Goal: Download file/media: Obtain a digital file from the website

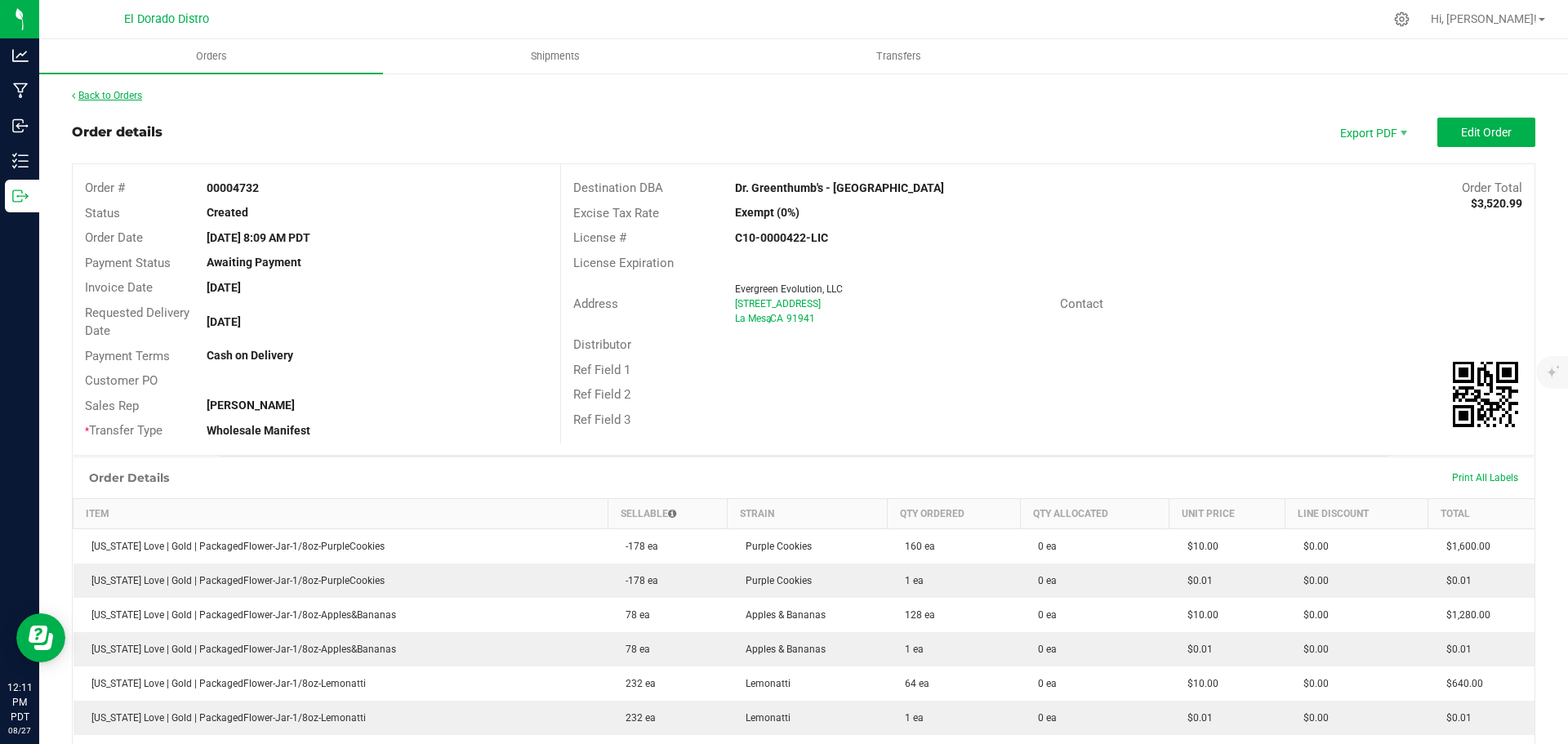
click at [112, 89] on div "Back to Orders" at bounding box center [803, 95] width 1464 height 15
click at [113, 101] on div "Back to Orders" at bounding box center [803, 95] width 1464 height 15
click at [113, 94] on link "Back to Orders" at bounding box center [106, 95] width 70 height 12
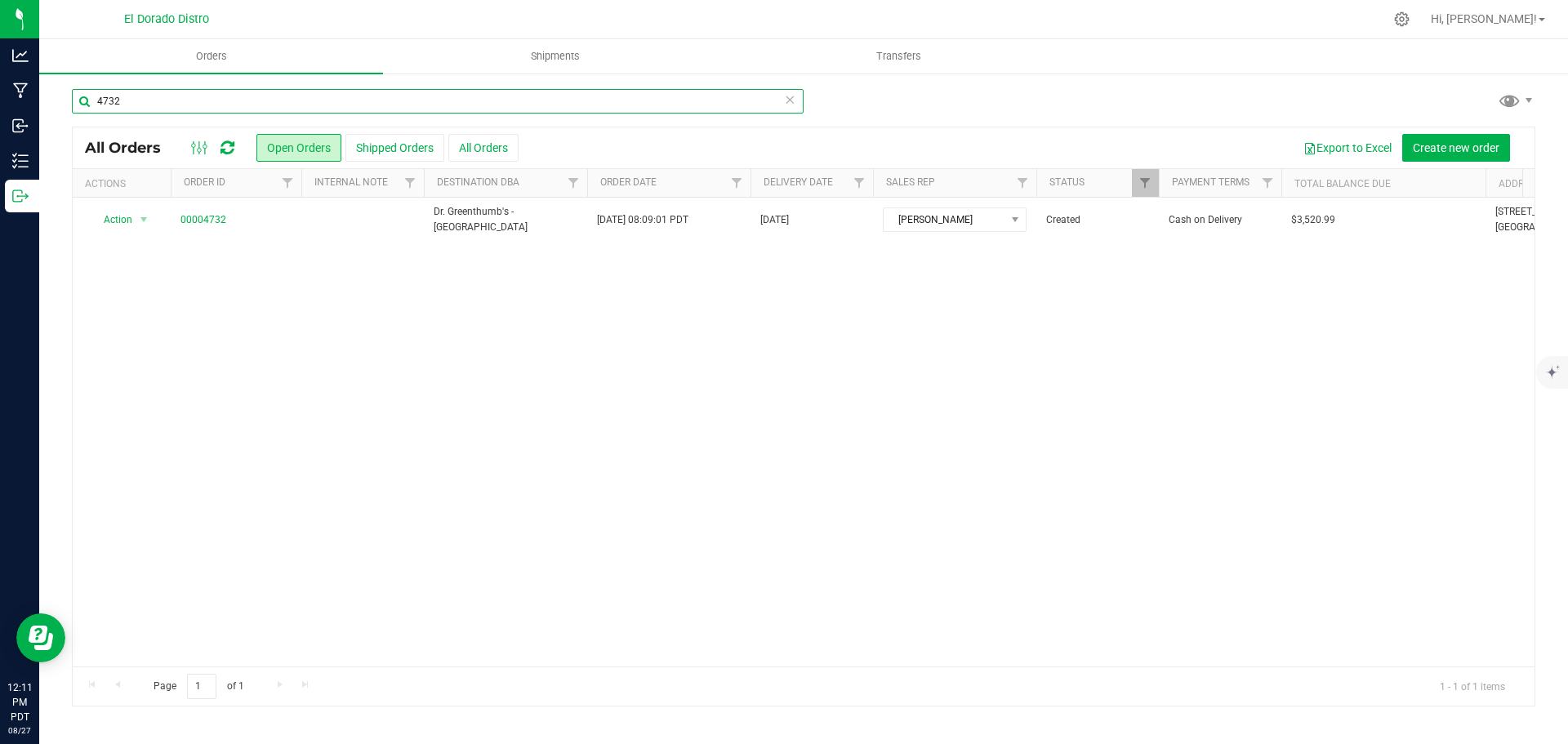
click at [226, 108] on input "4732" at bounding box center [438, 100] width 732 height 25
type input "4750"
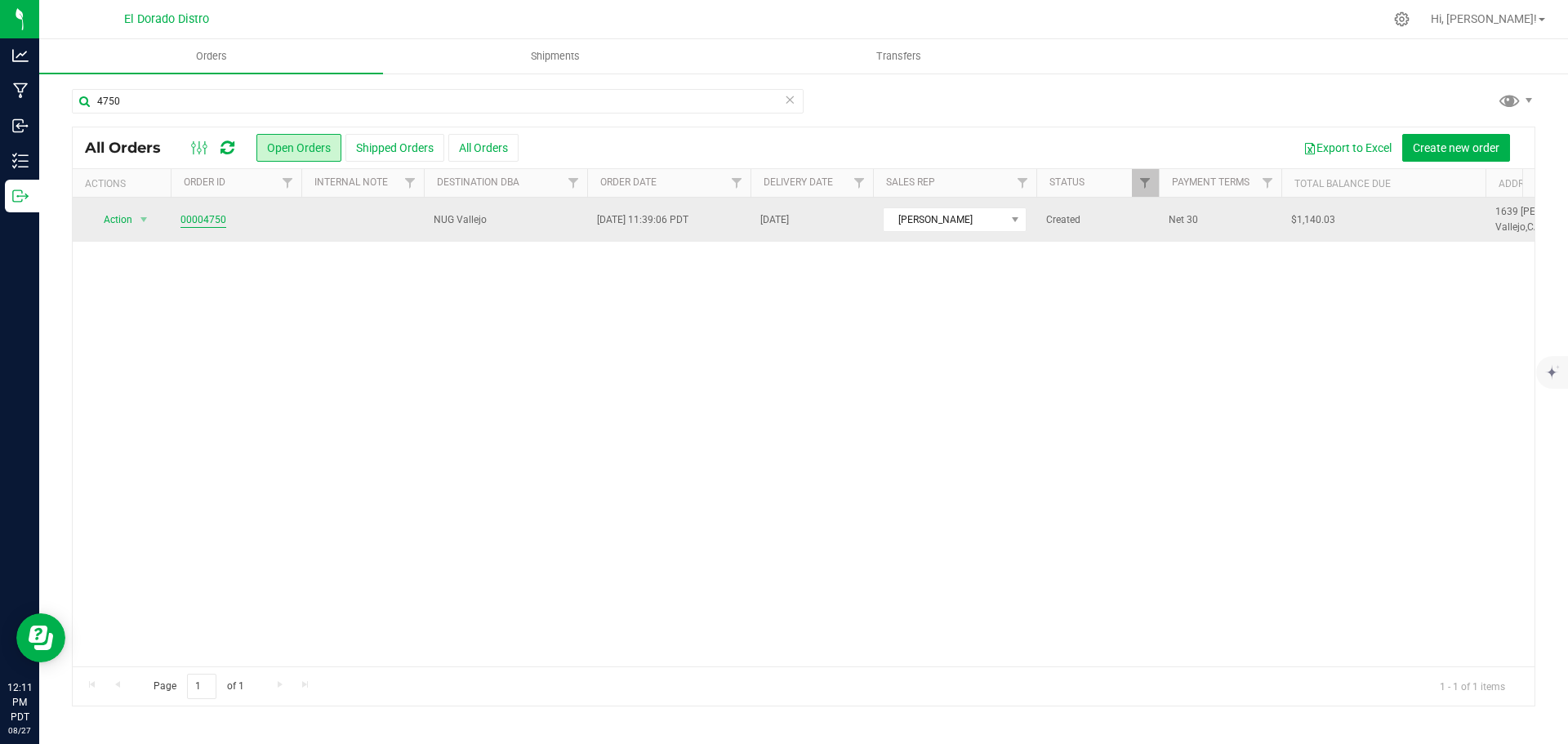
click at [212, 219] on link "00004750" at bounding box center [203, 220] width 45 height 16
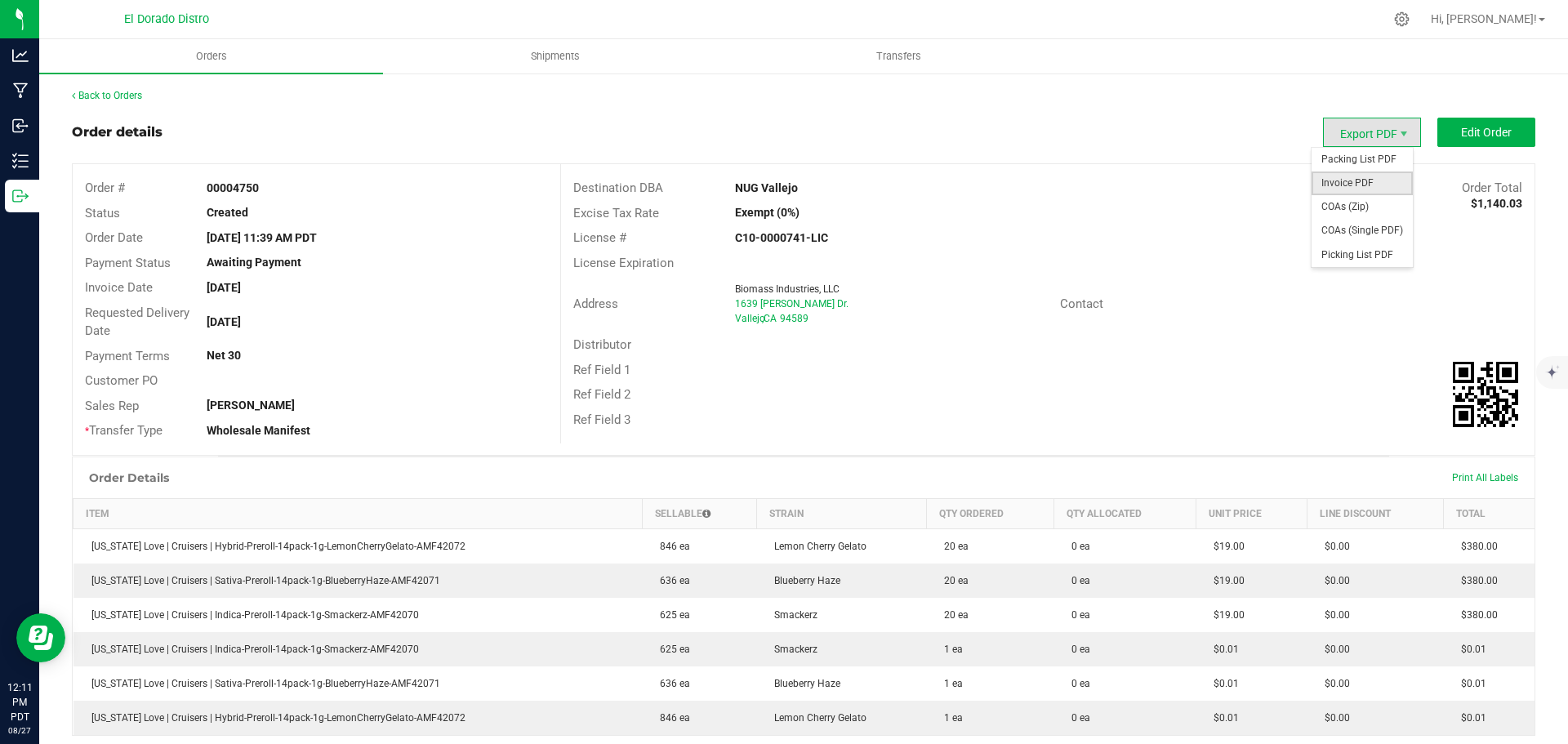
click at [1366, 183] on span "Invoice PDF" at bounding box center [1362, 183] width 101 height 24
click at [109, 96] on link "Back to Orders" at bounding box center [106, 95] width 70 height 12
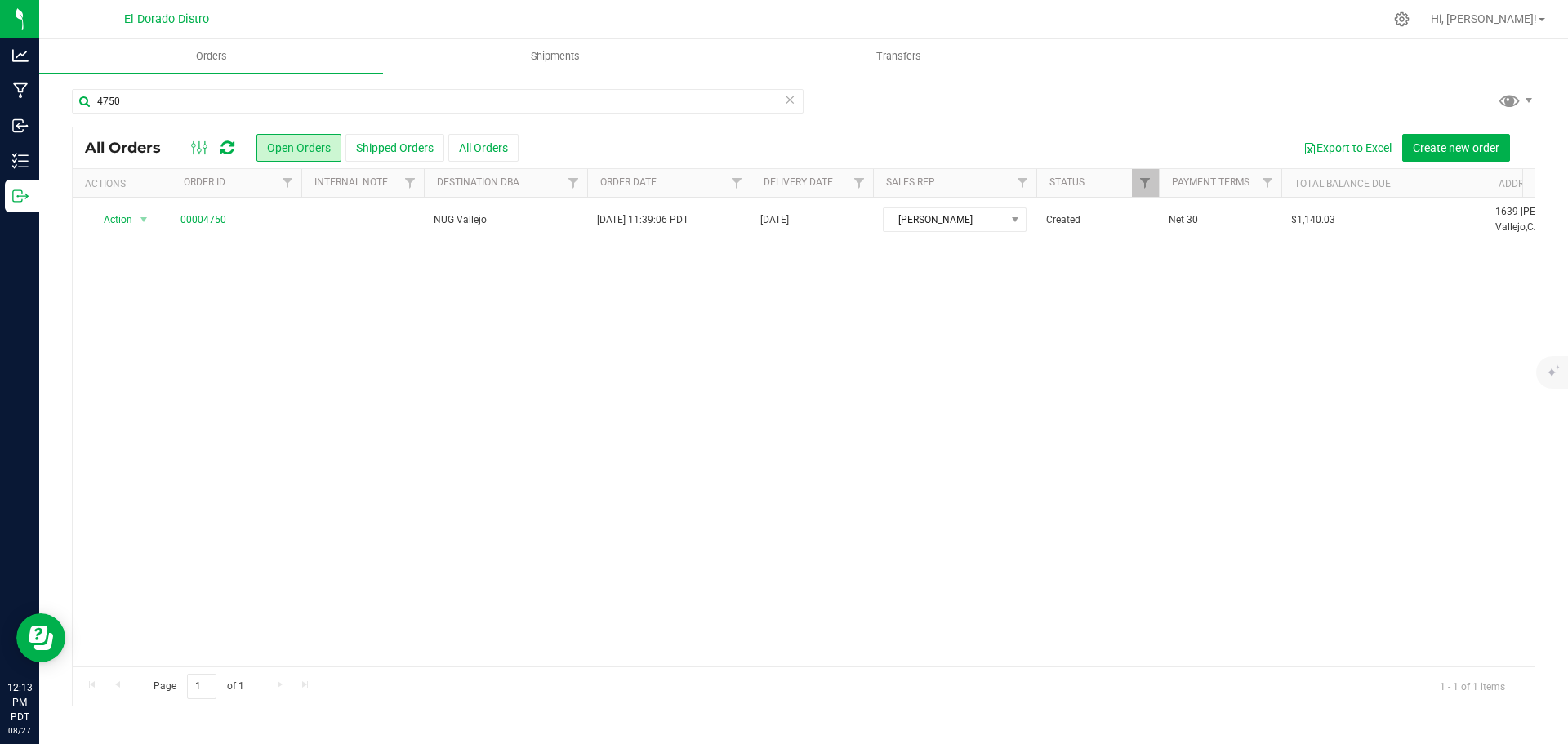
click at [345, 113] on div "4750" at bounding box center [438, 107] width 732 height 37
click at [345, 98] on input "4750" at bounding box center [438, 100] width 732 height 25
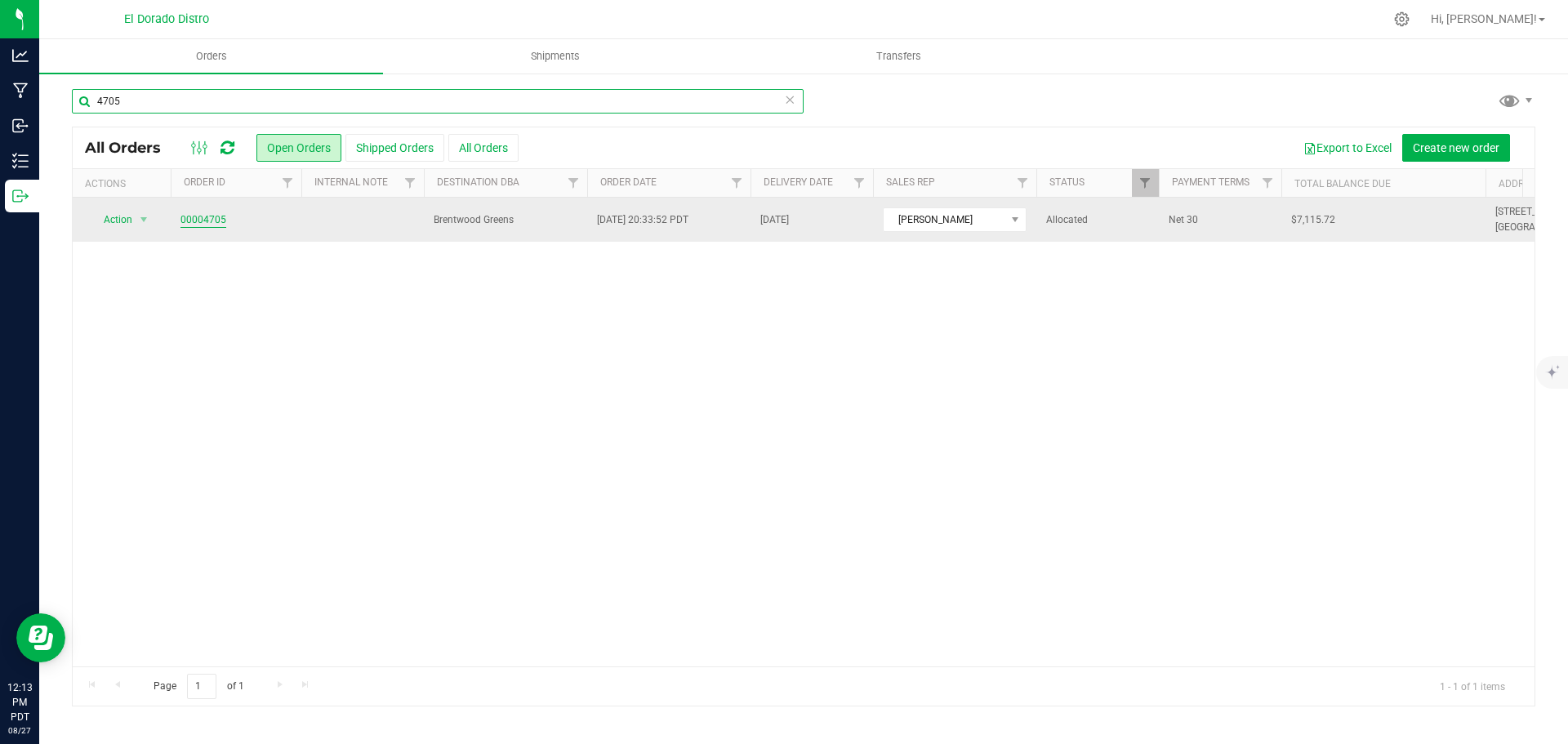
type input "4705"
click at [203, 223] on link "00004705" at bounding box center [203, 220] width 45 height 16
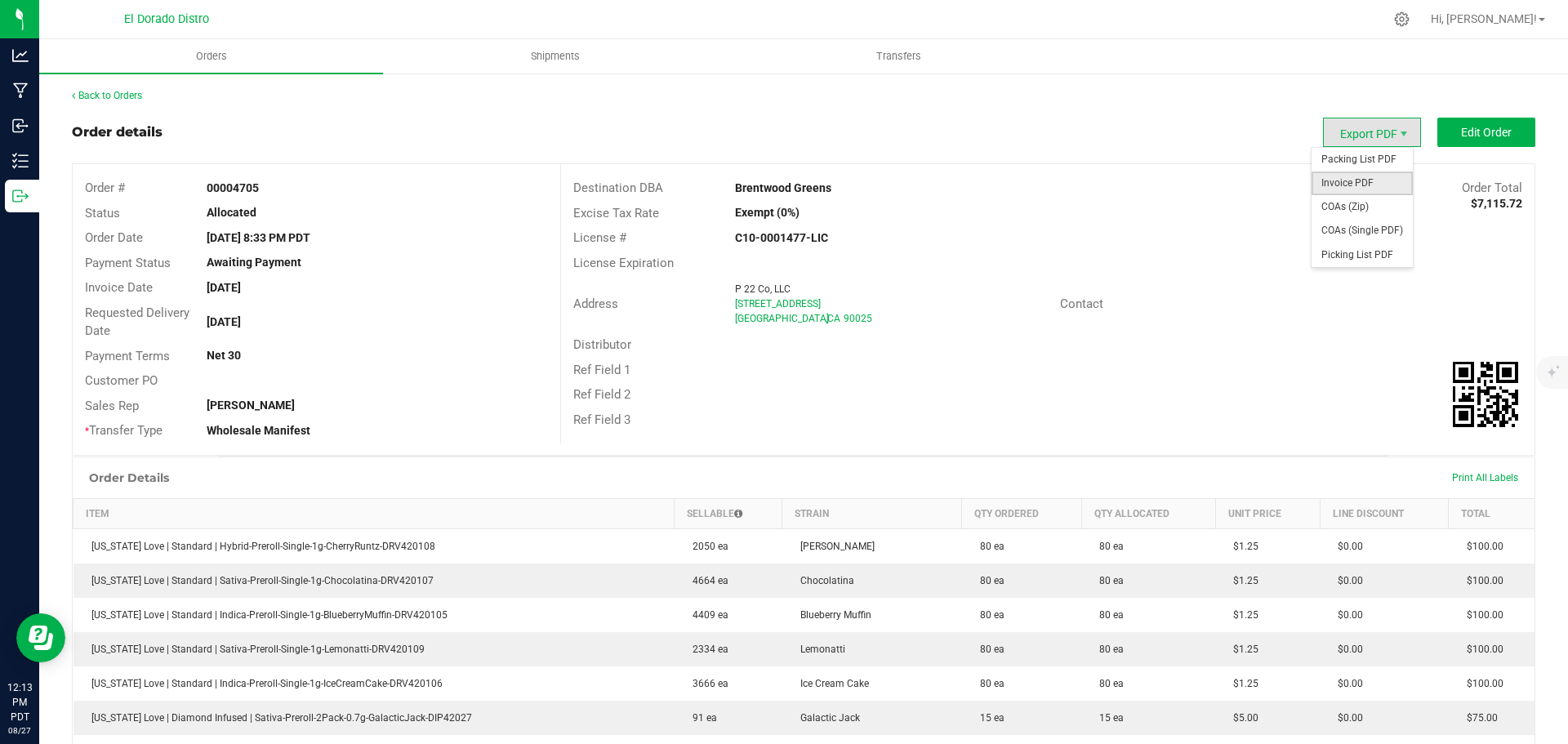
click at [1346, 184] on span "Invoice PDF" at bounding box center [1362, 183] width 101 height 24
click at [123, 91] on link "Back to Orders" at bounding box center [106, 95] width 70 height 12
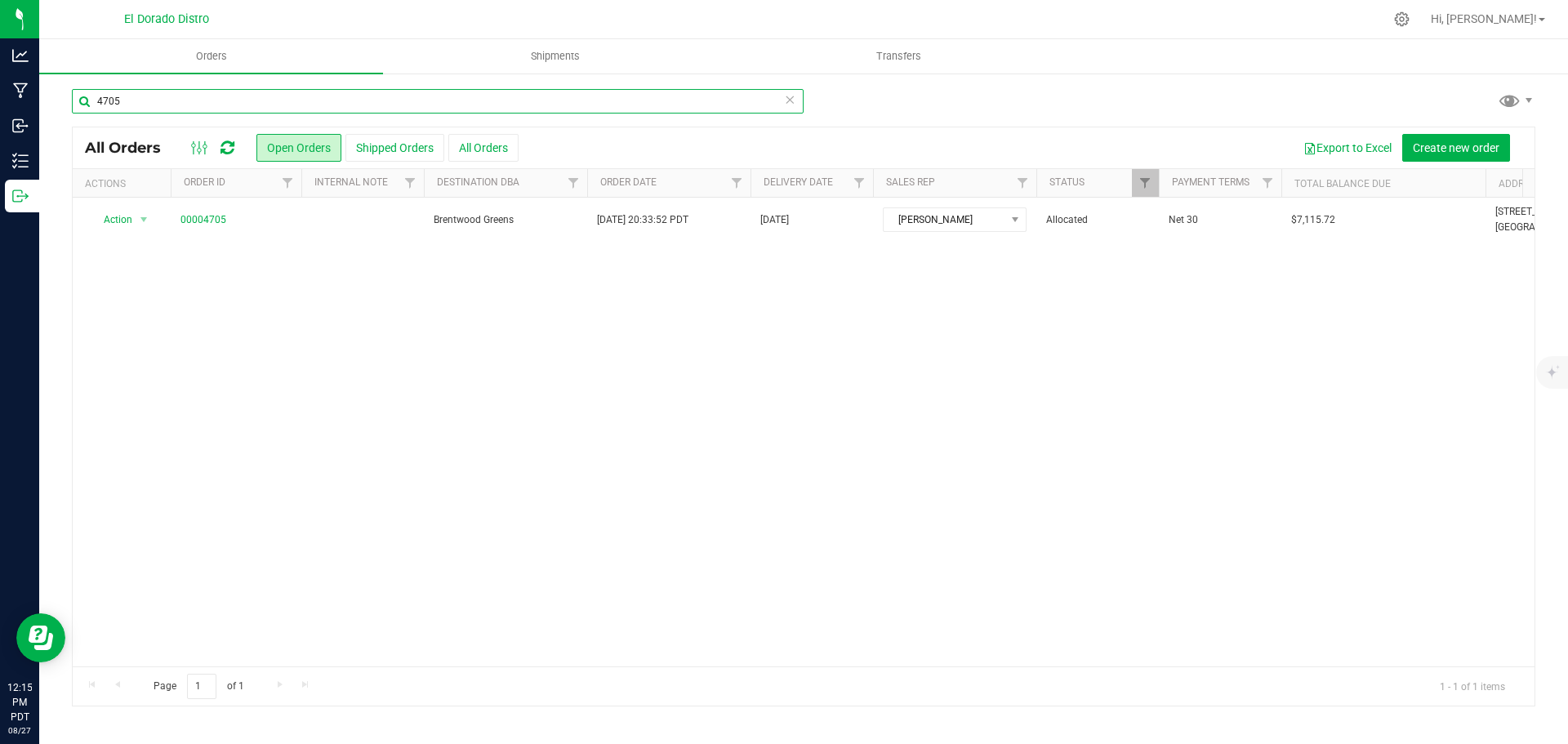
click at [290, 98] on input "4705" at bounding box center [438, 100] width 732 height 25
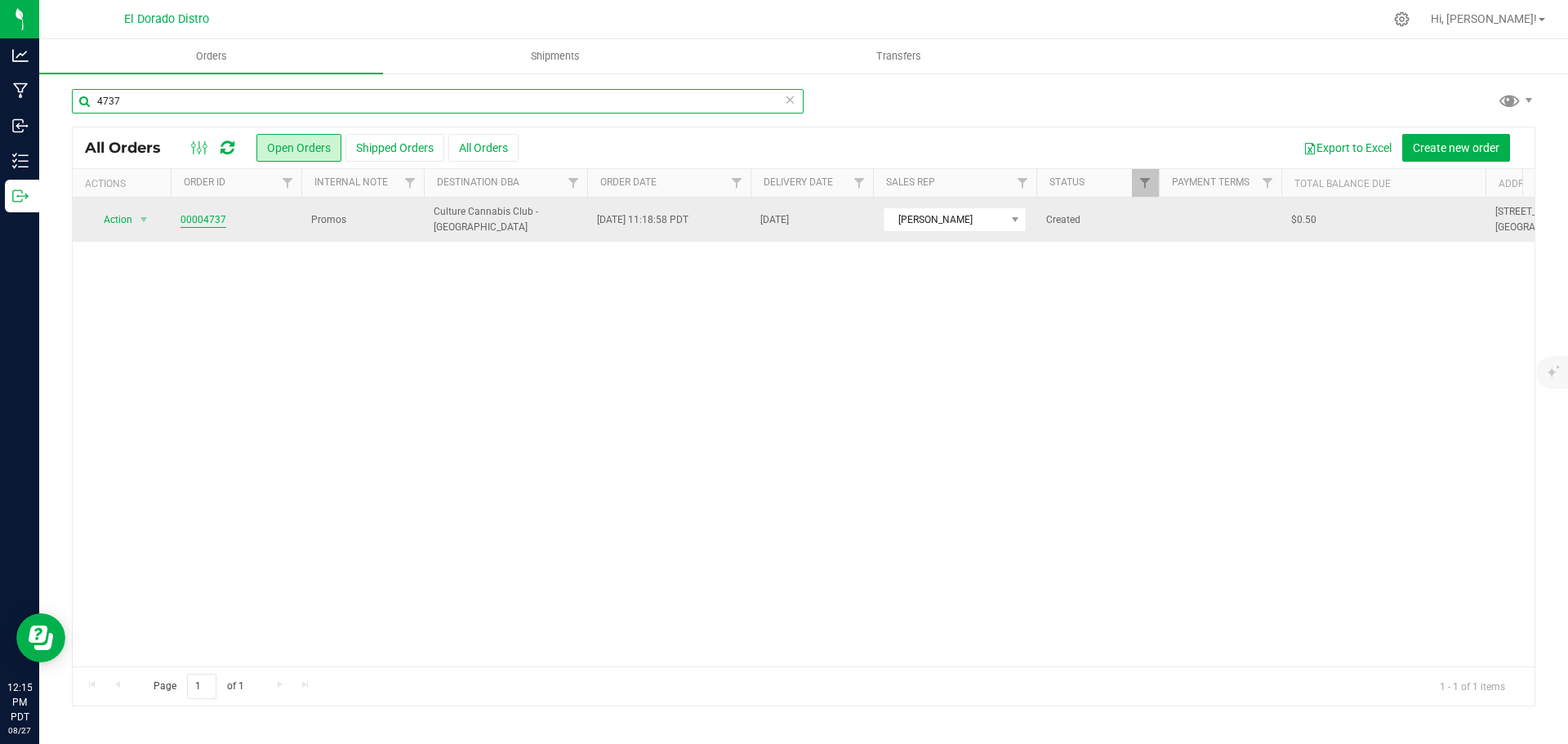
type input "4737"
click at [210, 224] on link "00004737" at bounding box center [203, 220] width 45 height 16
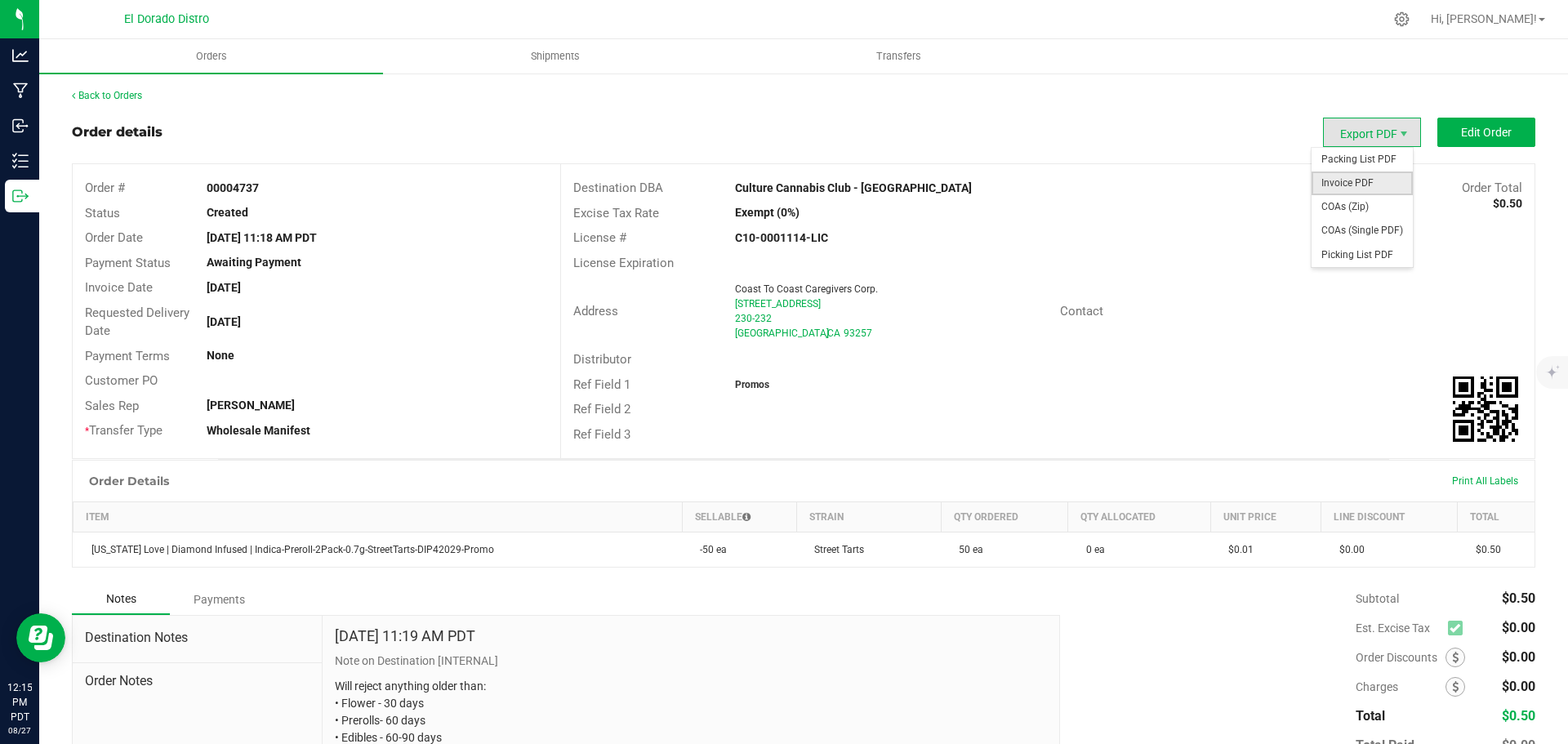
click at [1363, 183] on span "Invoice PDF" at bounding box center [1362, 183] width 101 height 24
click at [107, 98] on link "Back to Orders" at bounding box center [106, 95] width 70 height 12
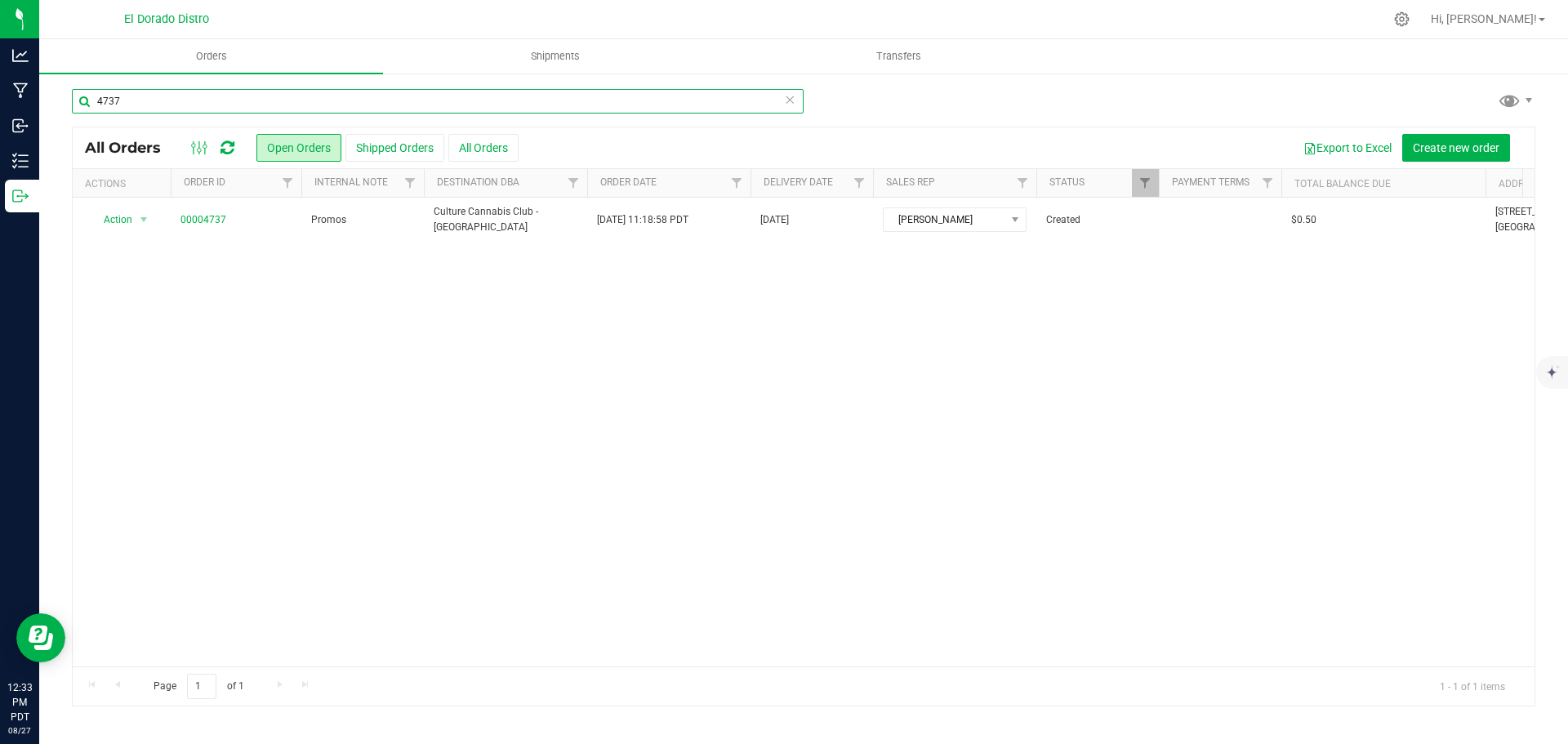
click at [573, 97] on input "4737" at bounding box center [438, 100] width 732 height 25
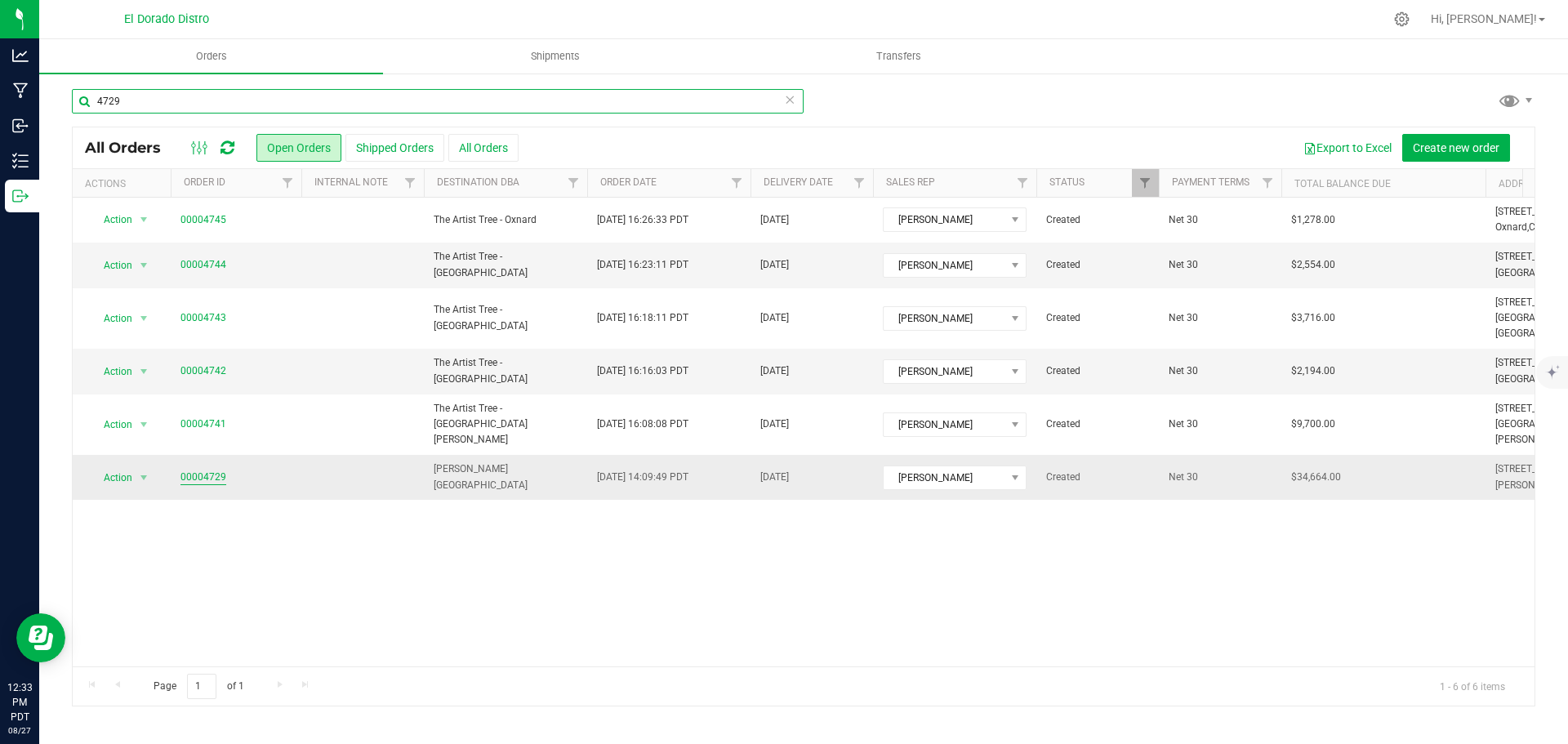
type input "4729"
click at [210, 469] on link "00004729" at bounding box center [203, 477] width 45 height 16
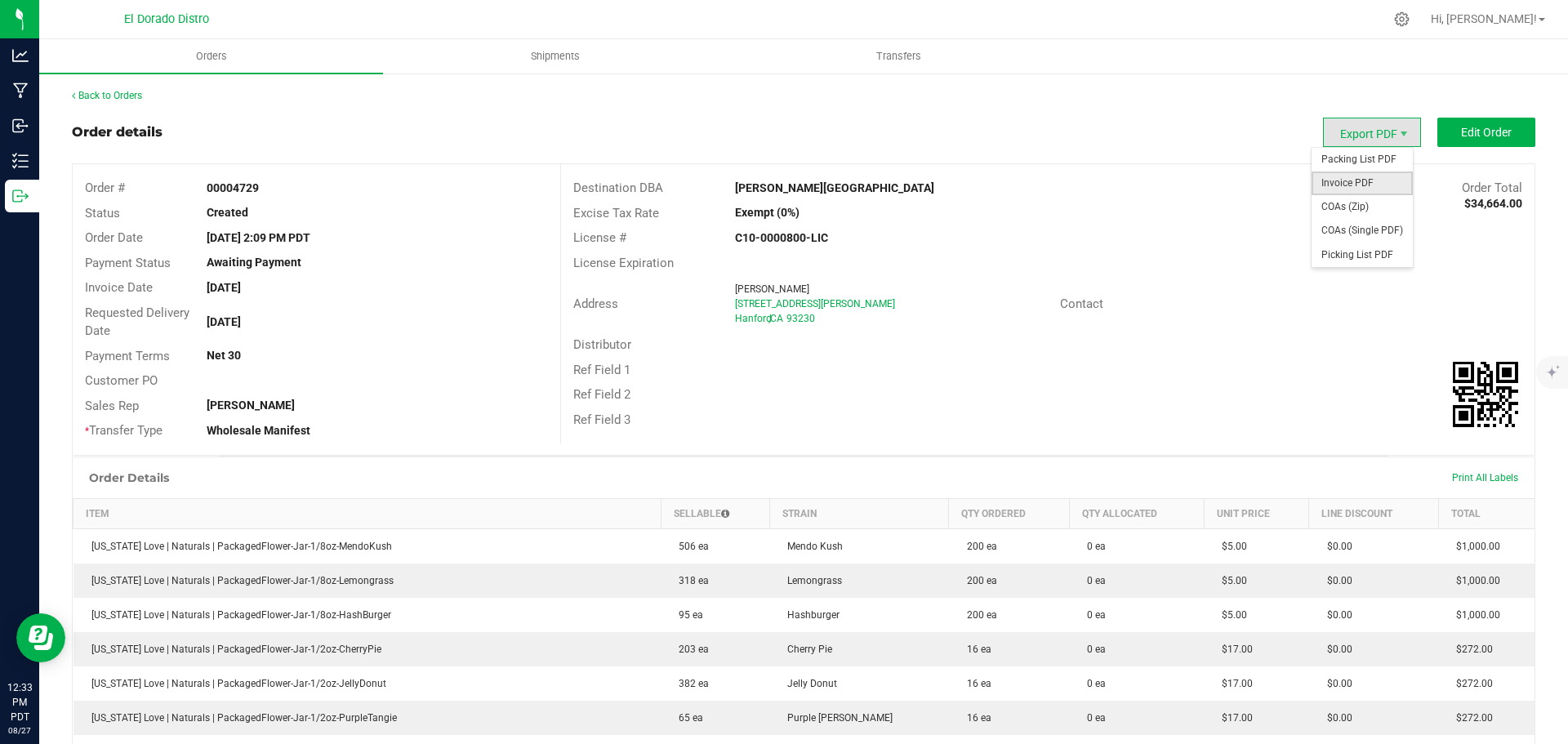
click at [1357, 185] on span "Invoice PDF" at bounding box center [1362, 183] width 101 height 24
click at [107, 94] on link "Back to Orders" at bounding box center [106, 95] width 70 height 12
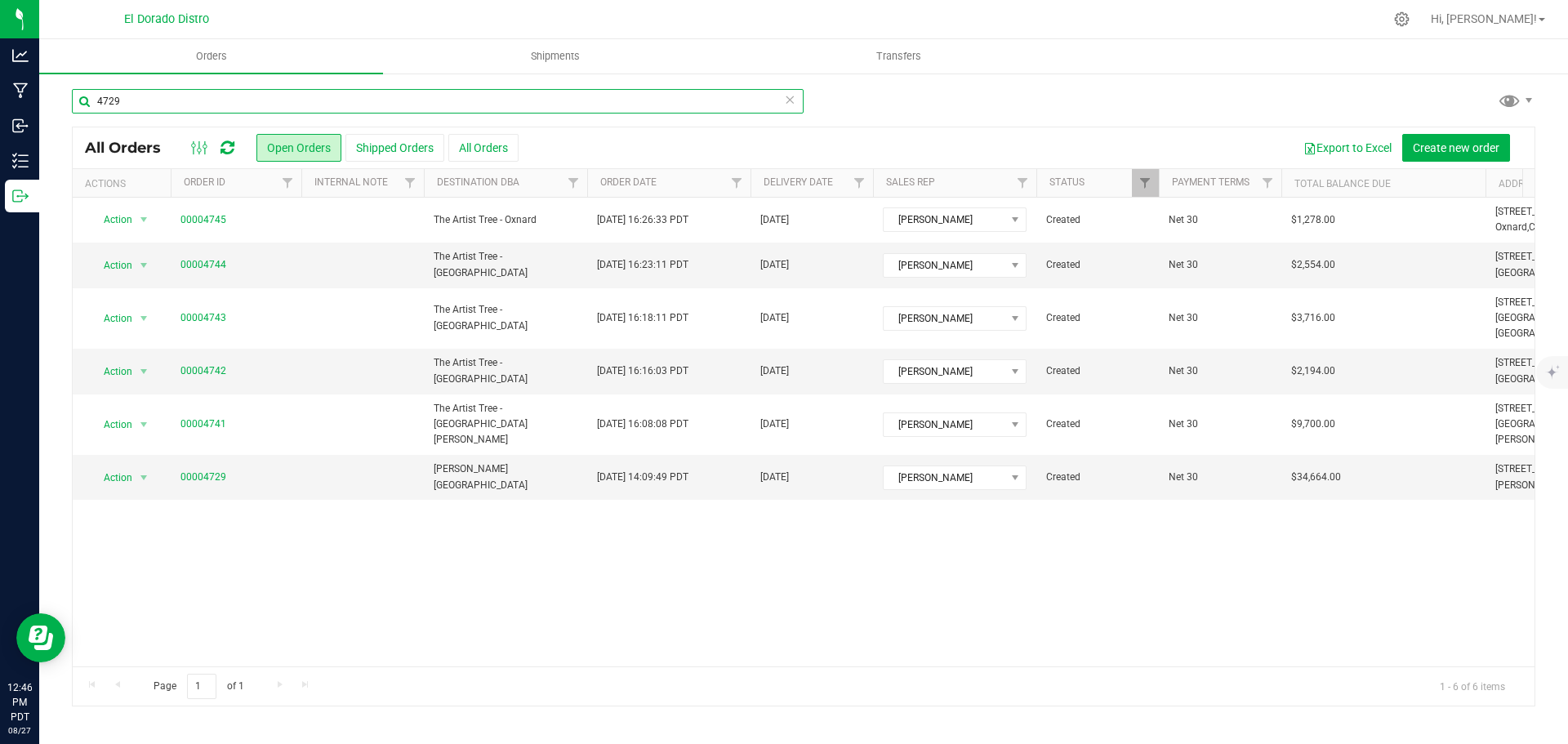
click at [314, 102] on input "4729" at bounding box center [438, 100] width 732 height 25
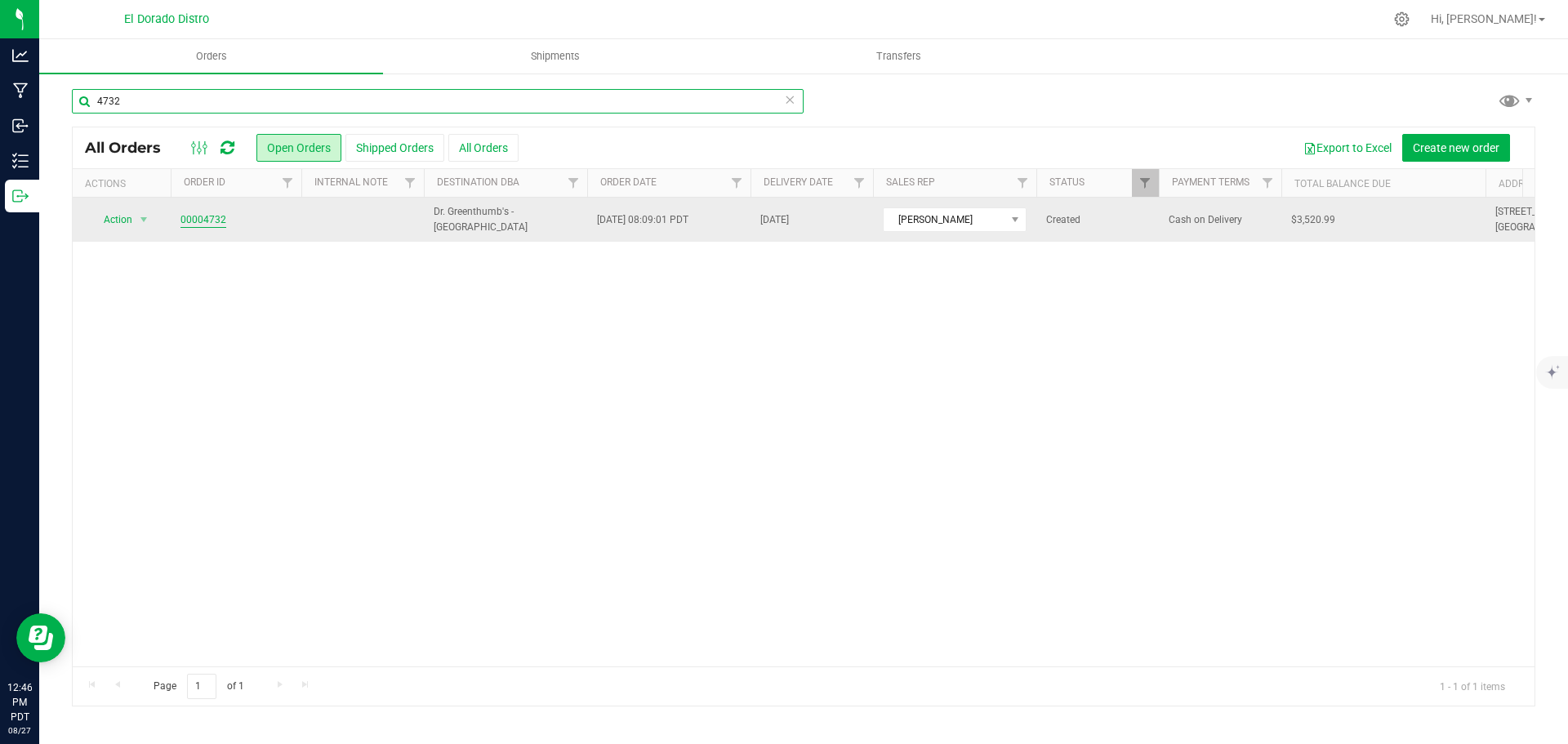
type input "4732"
click at [206, 218] on link "00004732" at bounding box center [203, 220] width 45 height 16
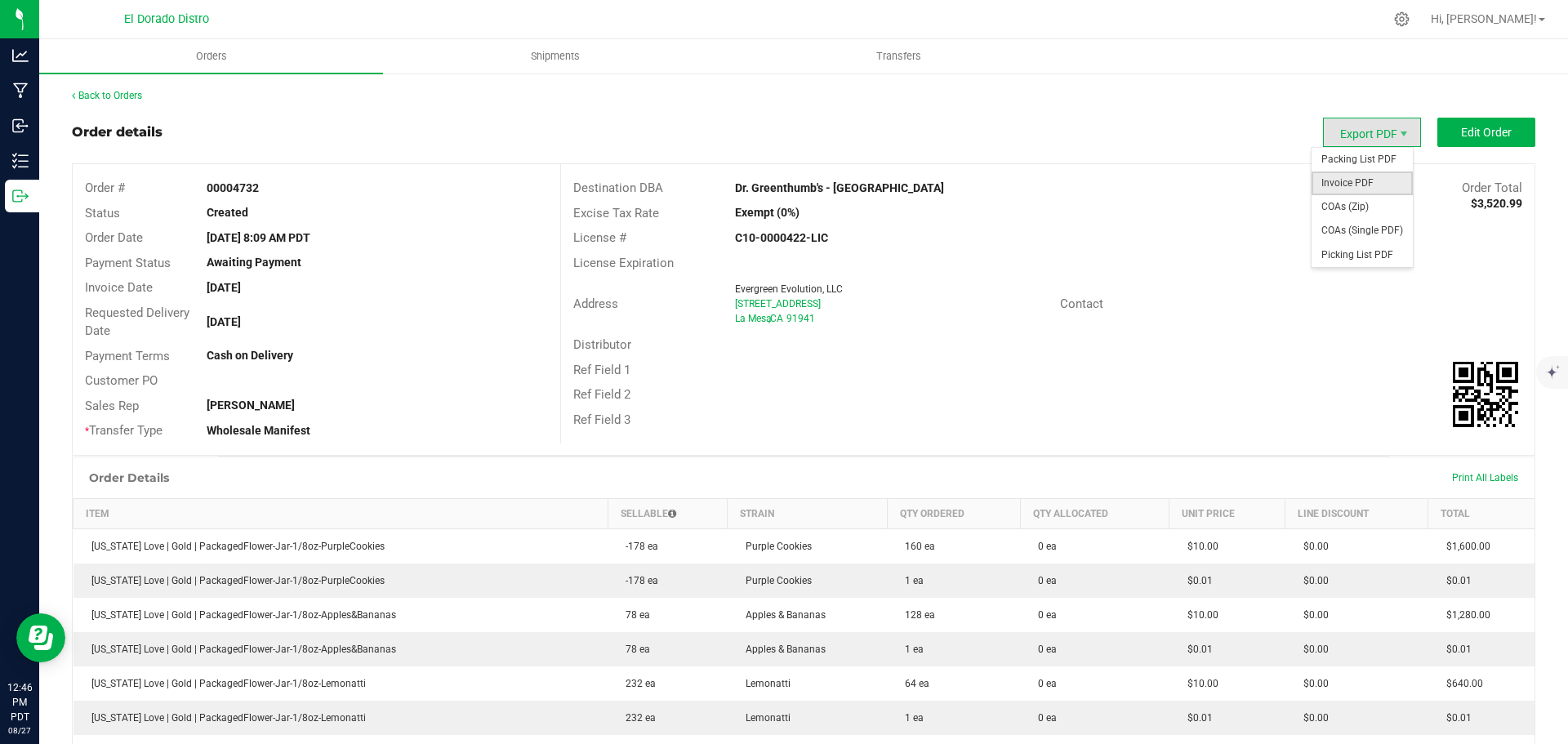
click at [1355, 188] on span "Invoice PDF" at bounding box center [1362, 183] width 101 height 24
